Goal: Navigation & Orientation: Find specific page/section

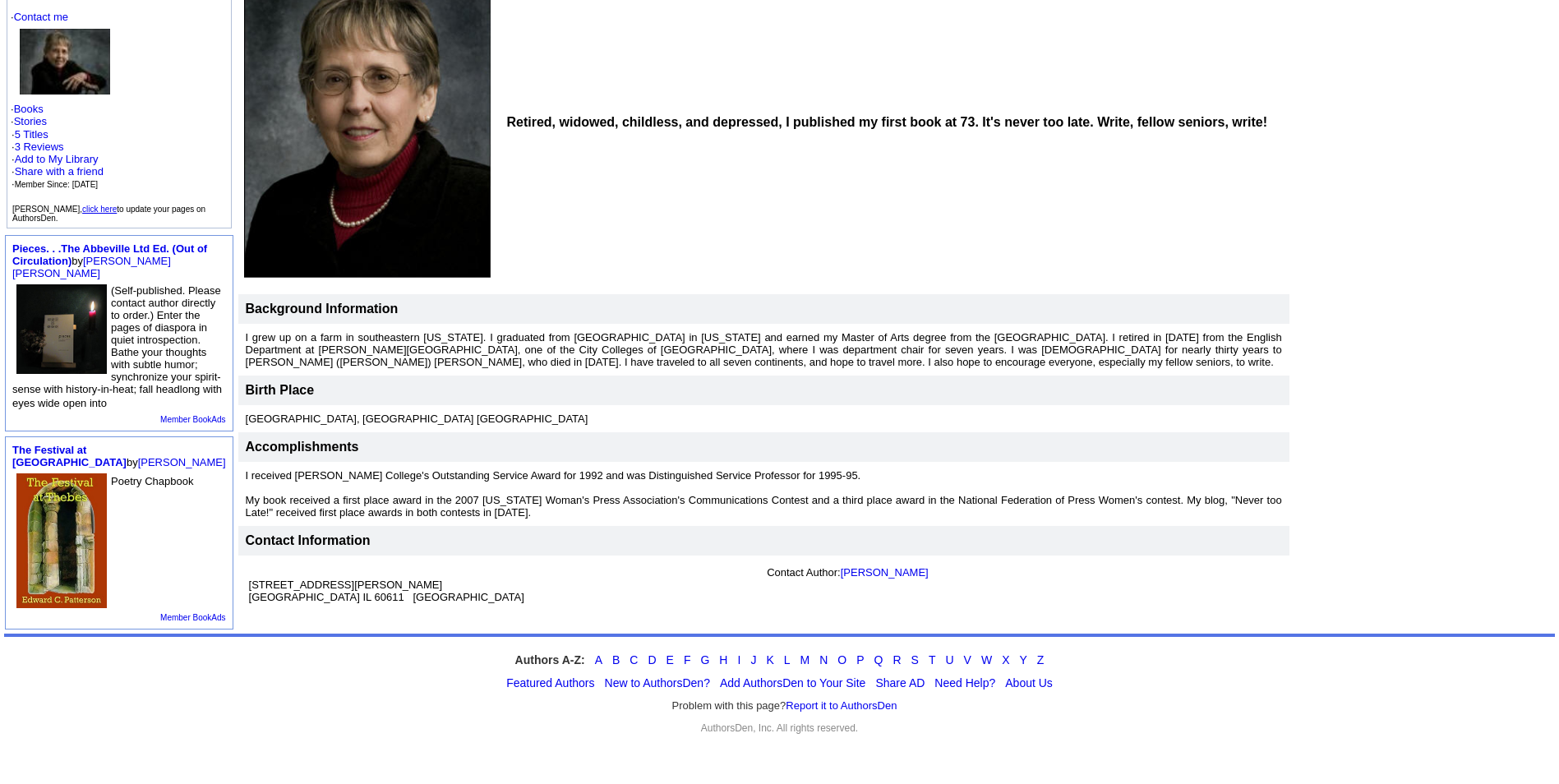
scroll to position [325, 0]
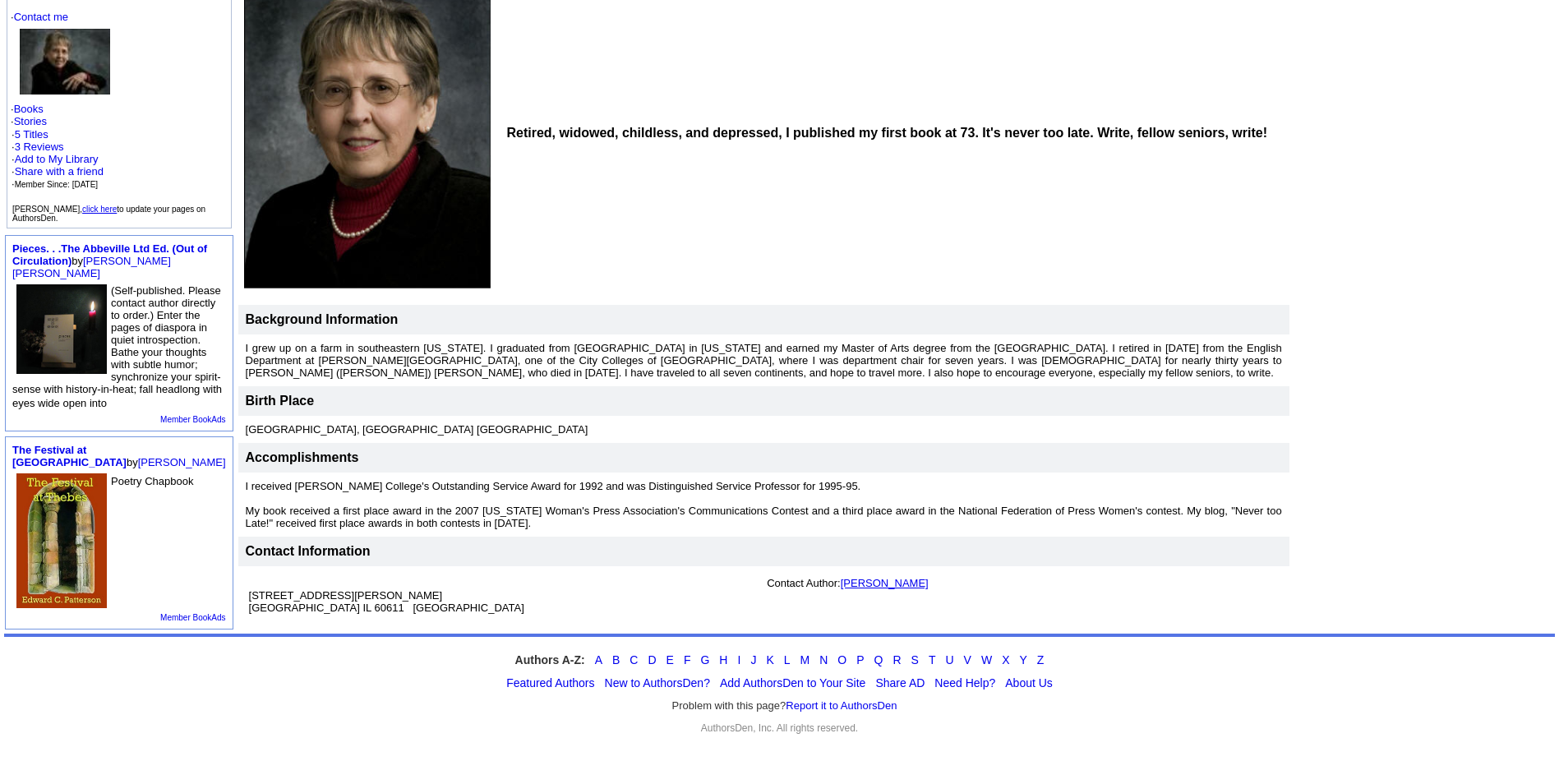
click at [856, 577] on link "[PERSON_NAME]" at bounding box center [884, 583] width 88 height 13
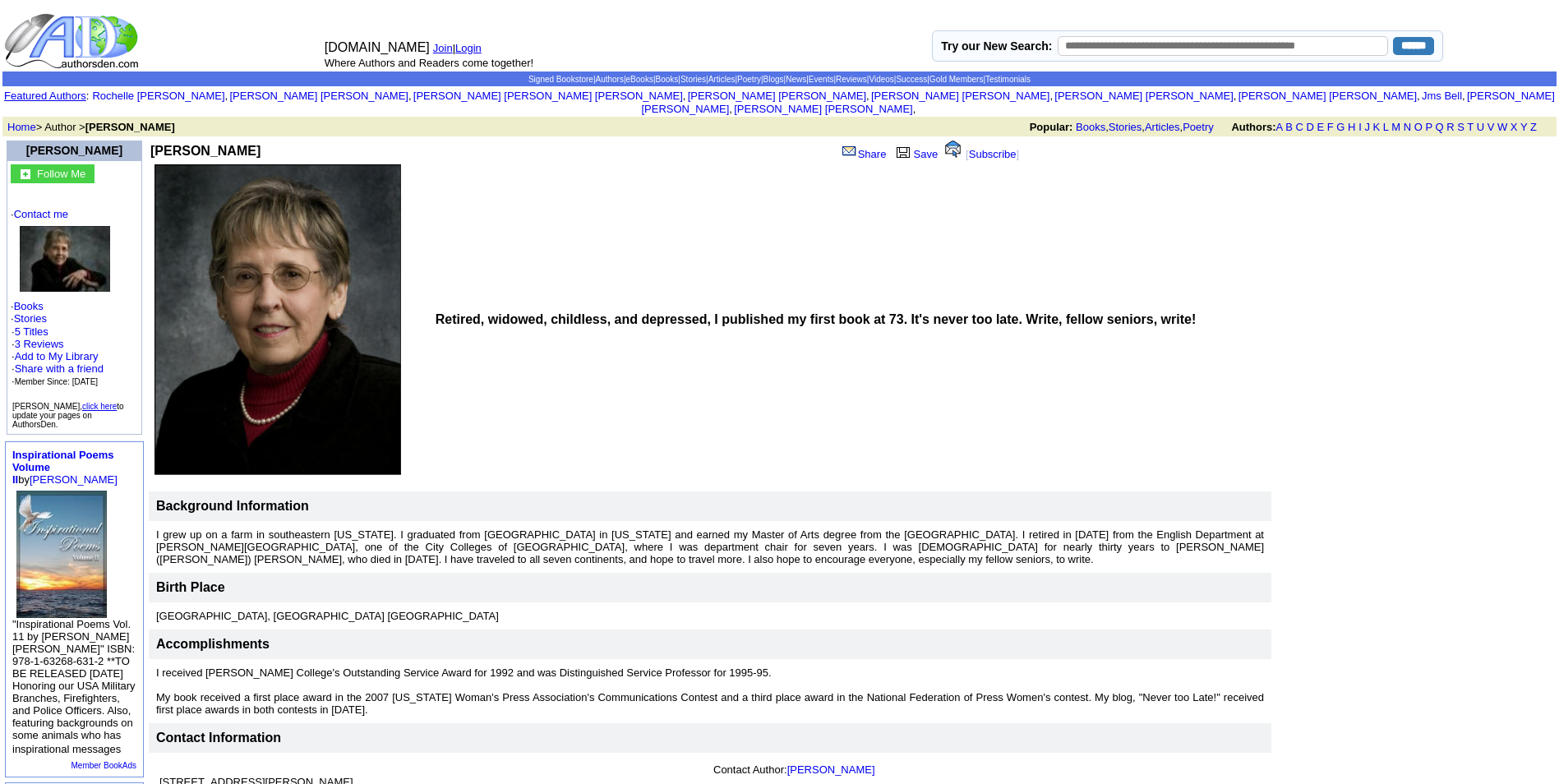
scroll to position [221, 0]
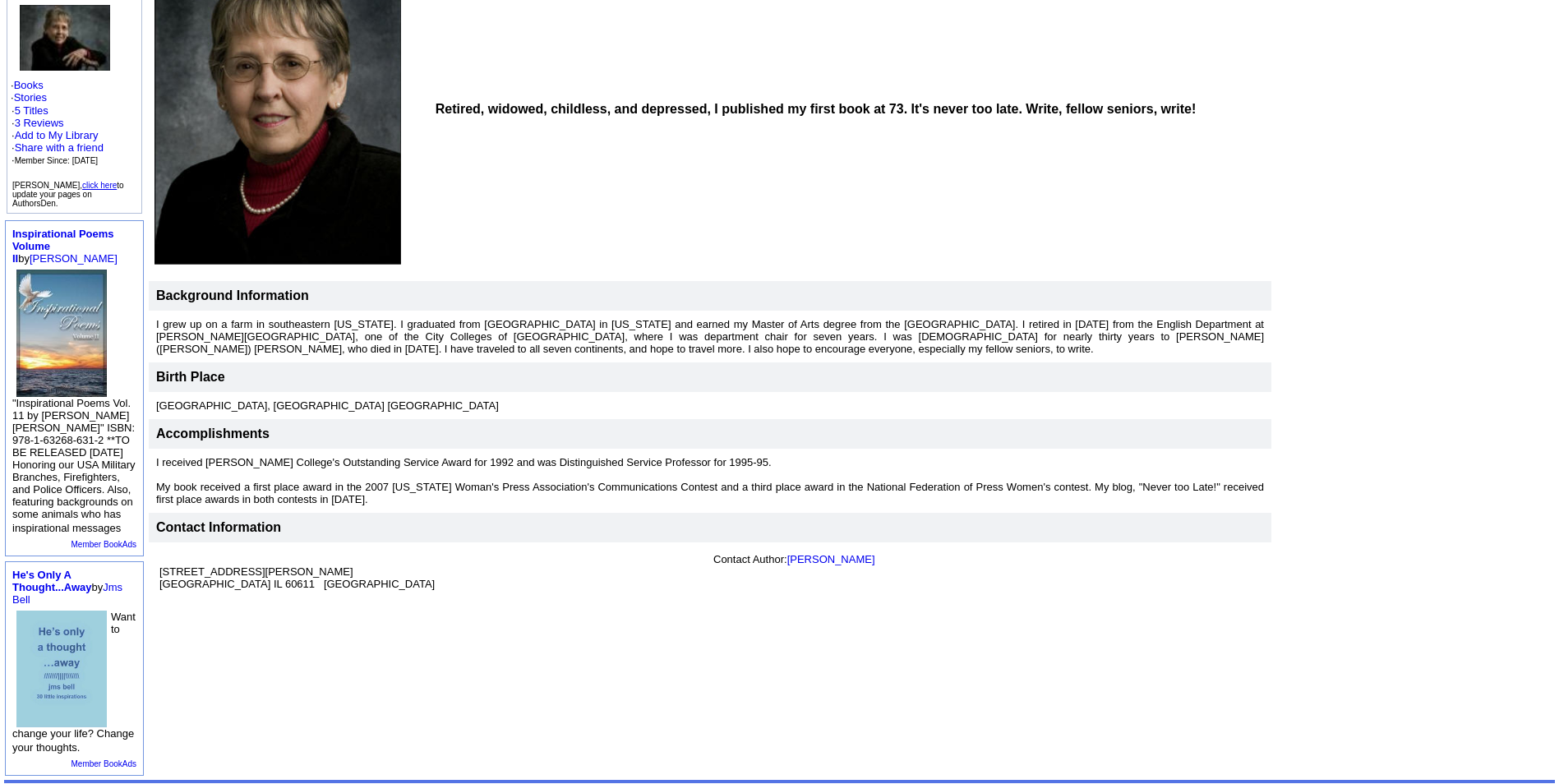
click at [116, 184] on link "click here" at bounding box center [99, 185] width 35 height 9
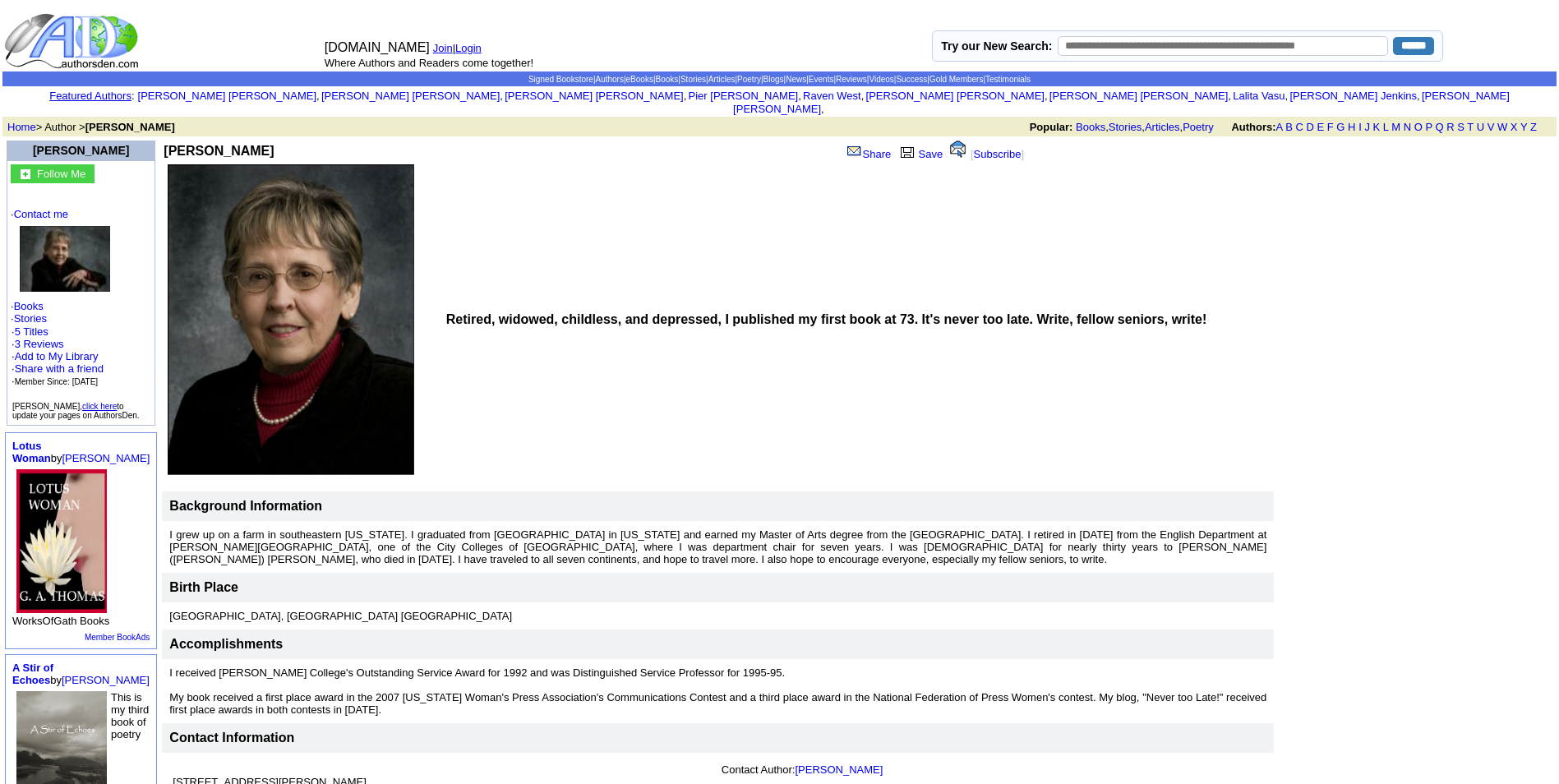
scroll to position [221, 0]
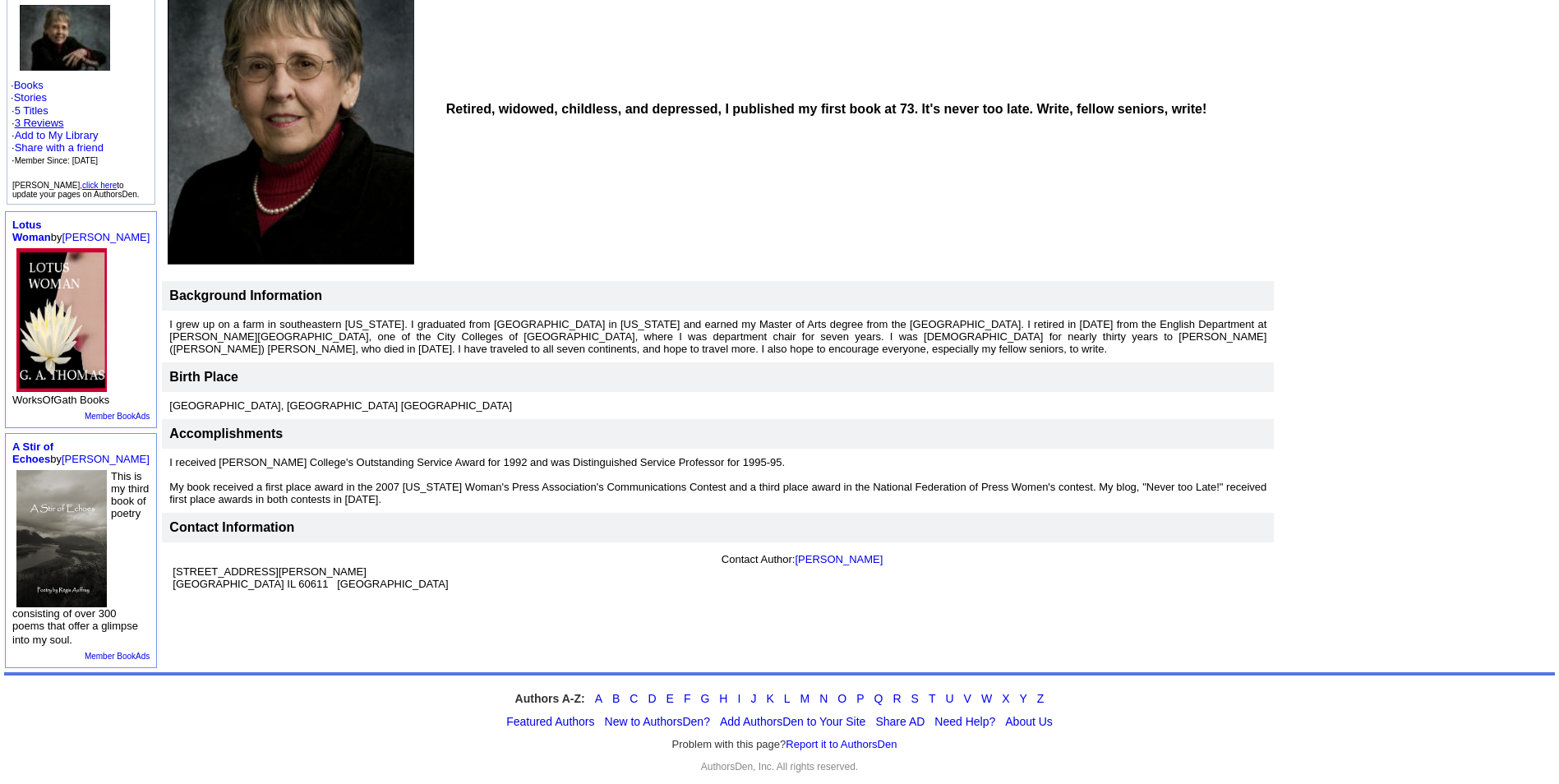
click at [38, 126] on link "3 Reviews" at bounding box center [39, 123] width 49 height 13
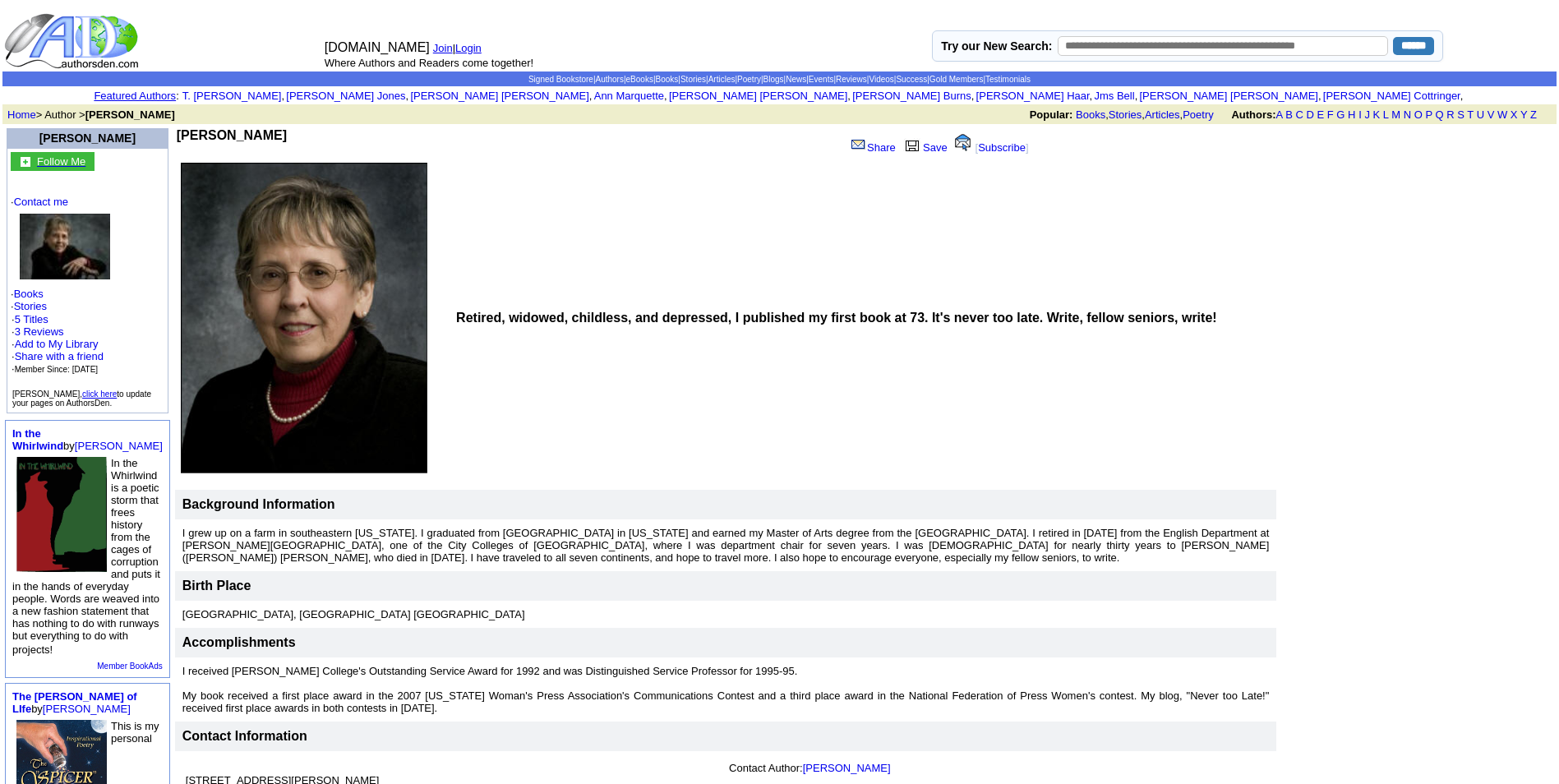
click at [65, 167] on font "Follow Me" at bounding box center [61, 162] width 48 height 13
